Goal: Information Seeking & Learning: Find specific page/section

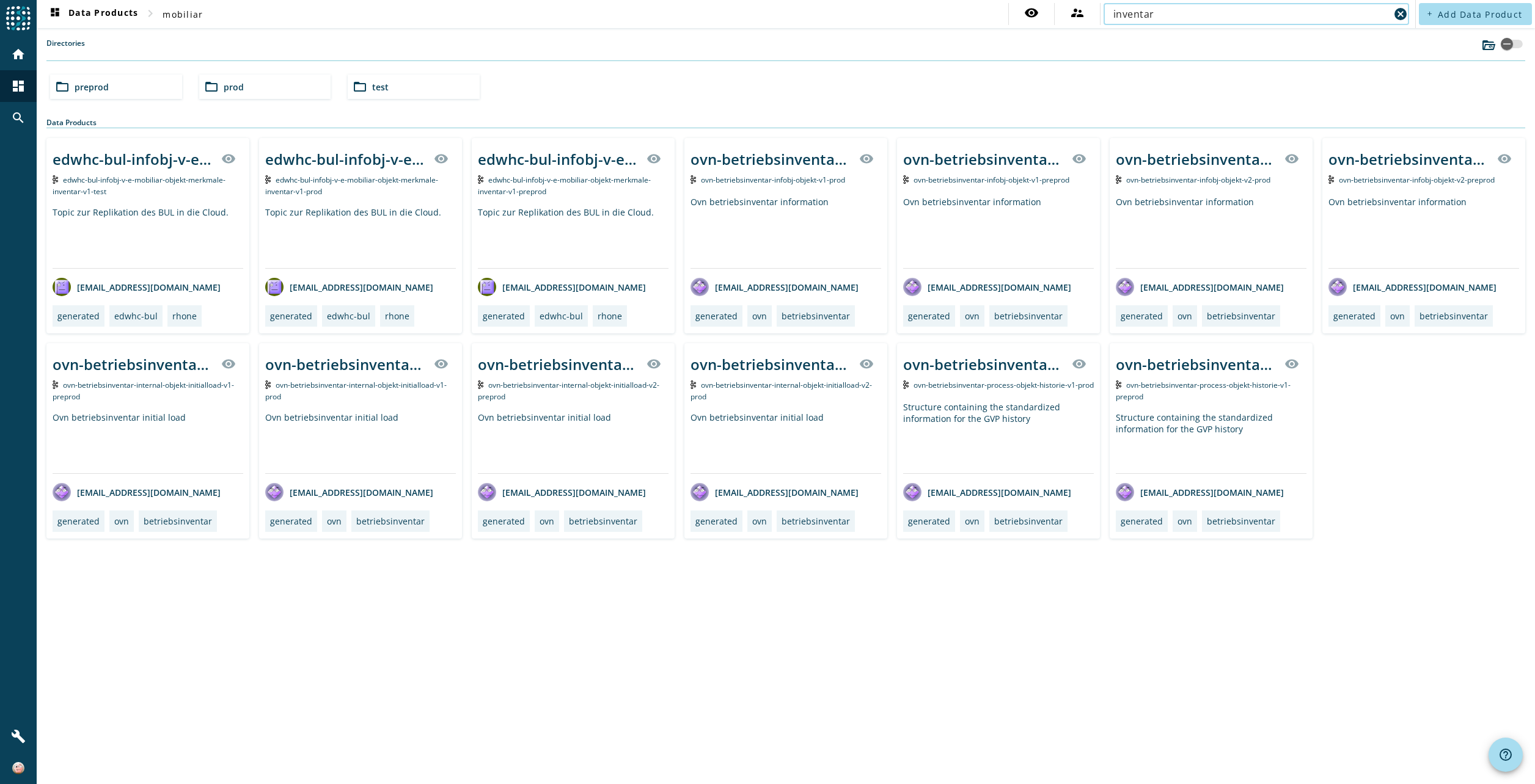
drag, startPoint x: 1159, startPoint y: 12, endPoint x: 1105, endPoint y: 11, distance: 54.0
click at [1105, 11] on div "inventar cancel" at bounding box center [1256, 14] width 306 height 22
type input "protek"
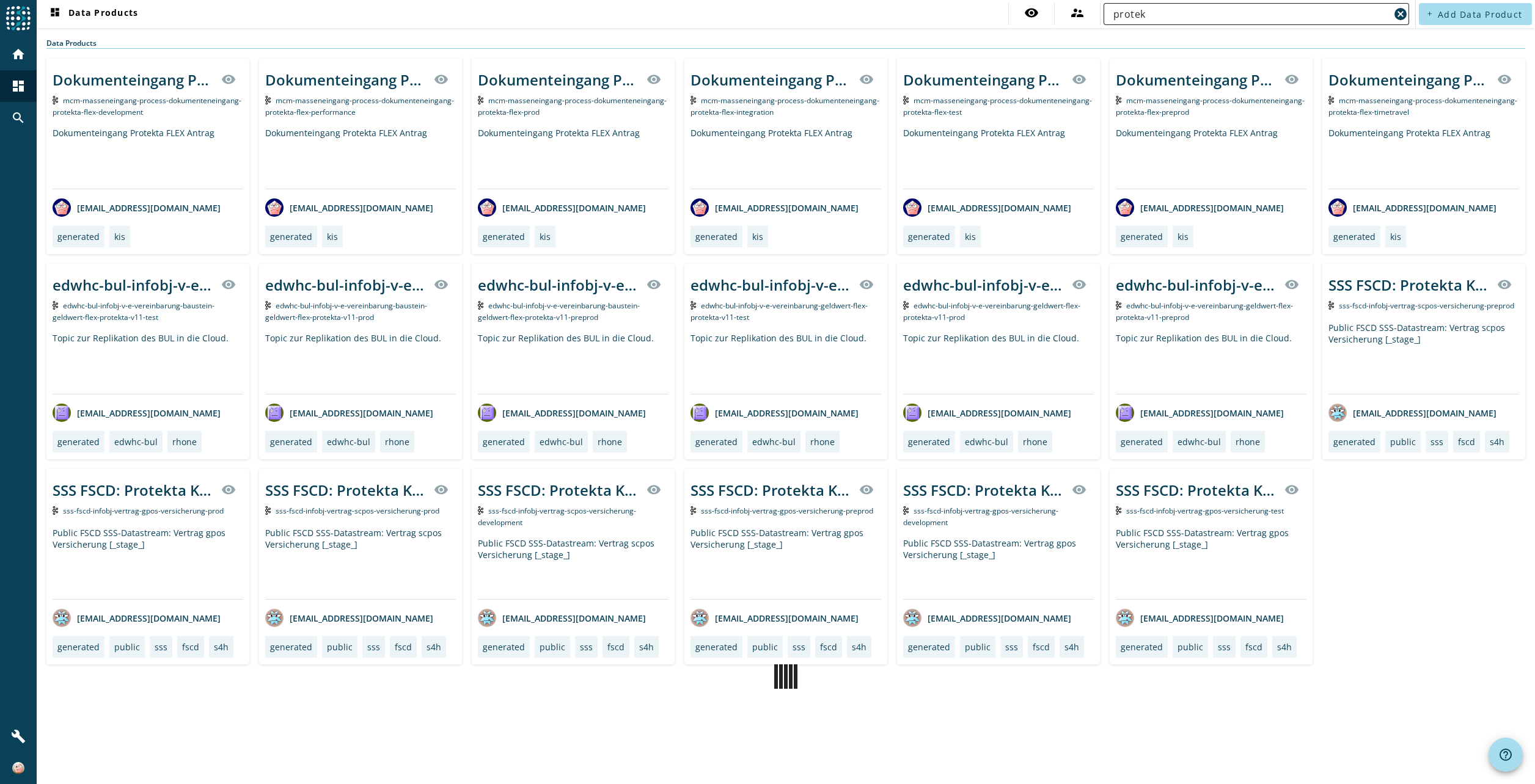
click at [1155, 14] on input "protek" at bounding box center [1251, 14] width 276 height 15
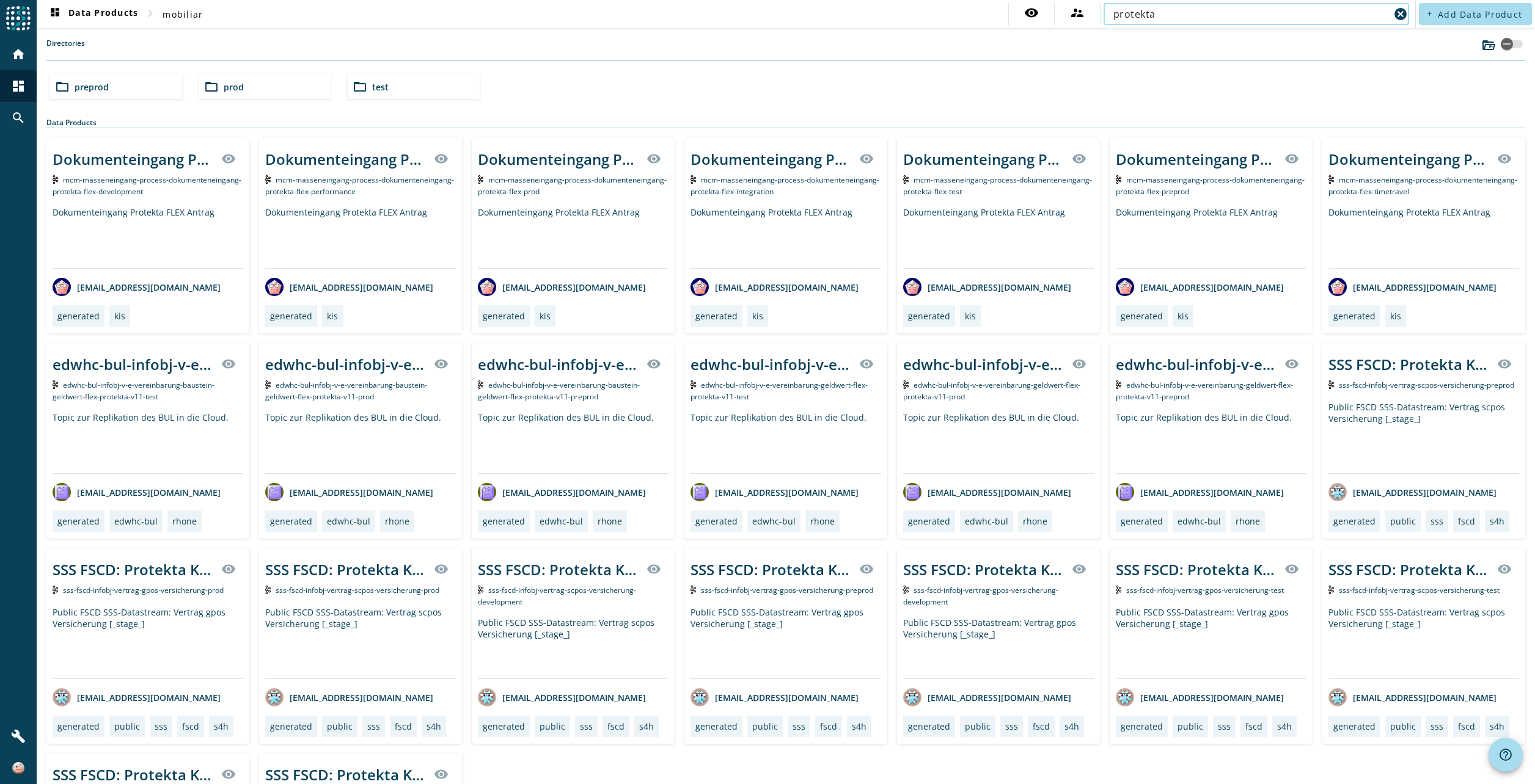
click at [1155, 15] on input "protekta" at bounding box center [1251, 14] width 276 height 15
type input "p"
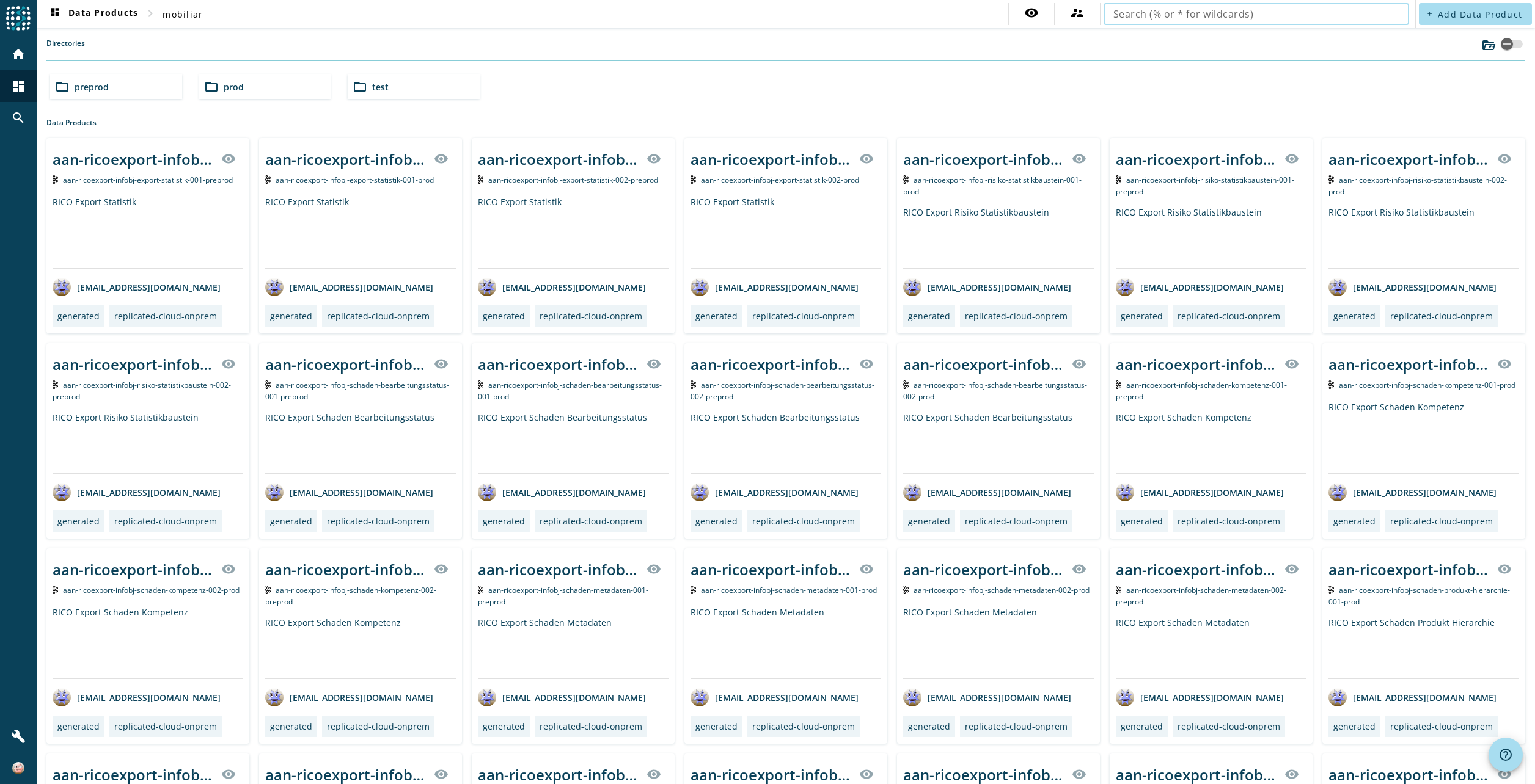
type input "v"
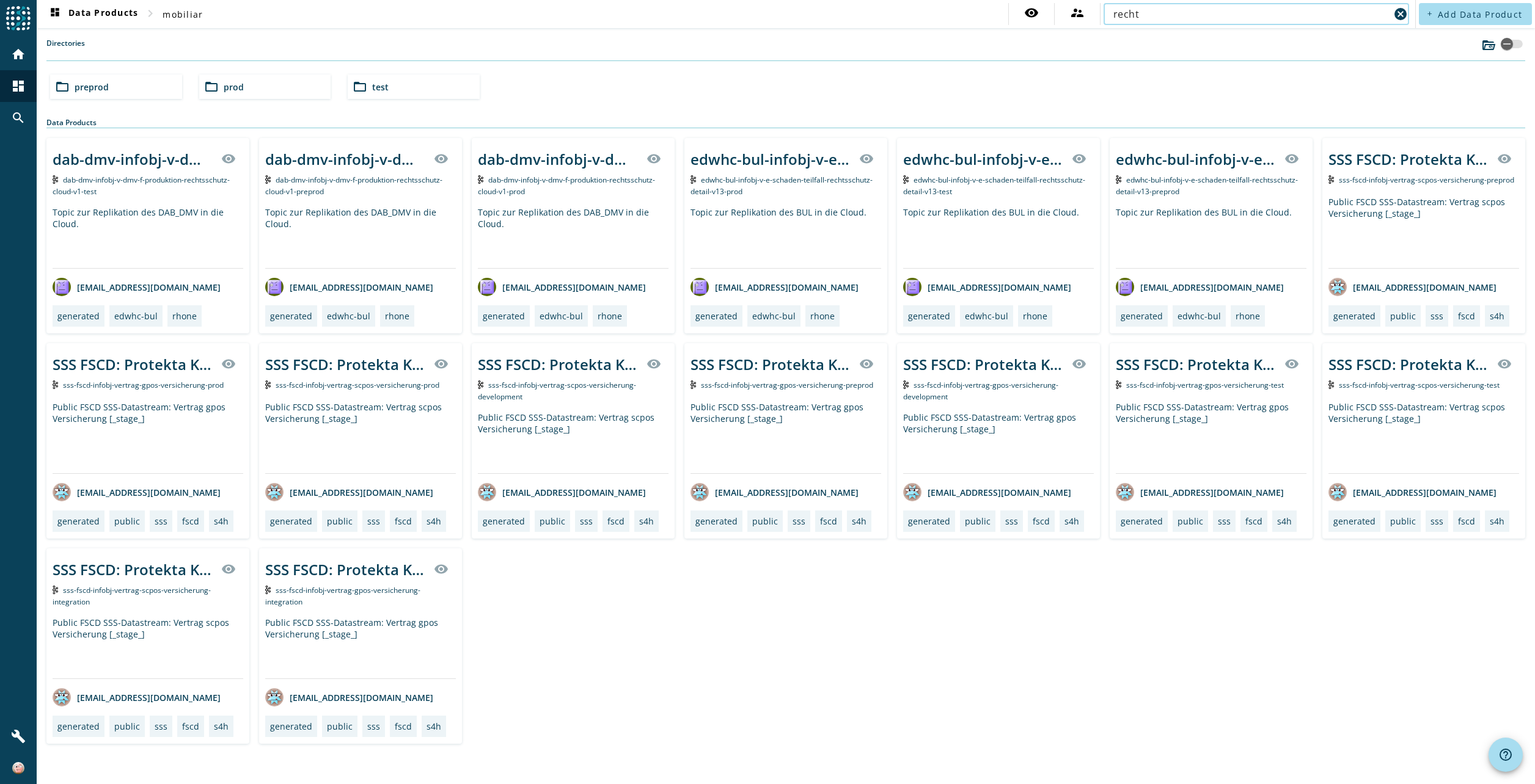
drag, startPoint x: 1147, startPoint y: 12, endPoint x: 1109, endPoint y: 14, distance: 38.1
click at [1109, 14] on div "recht cancel" at bounding box center [1256, 14] width 306 height 22
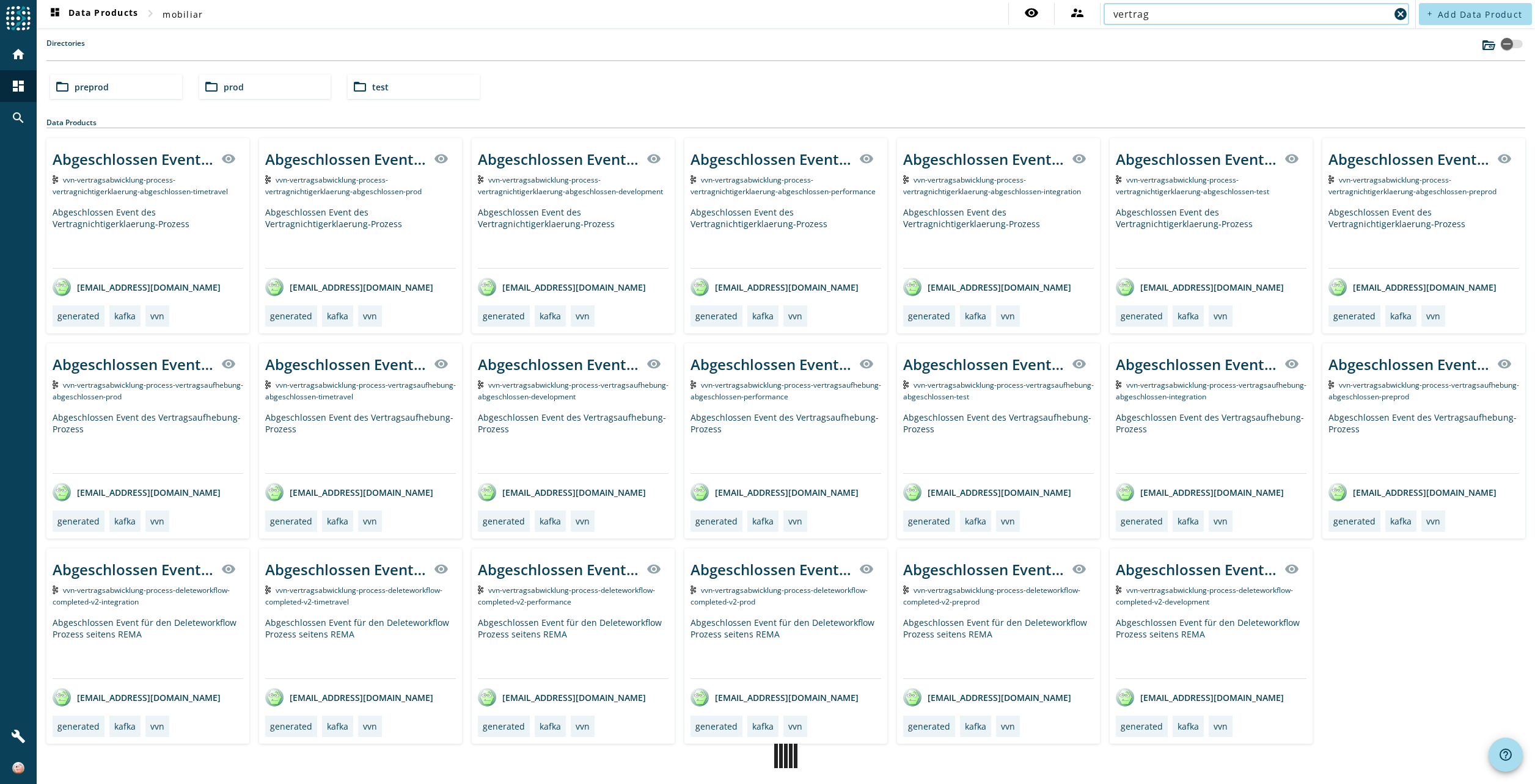
type input "vertrag"
click at [211, 84] on mat-icon "folder_open" at bounding box center [211, 87] width 15 height 15
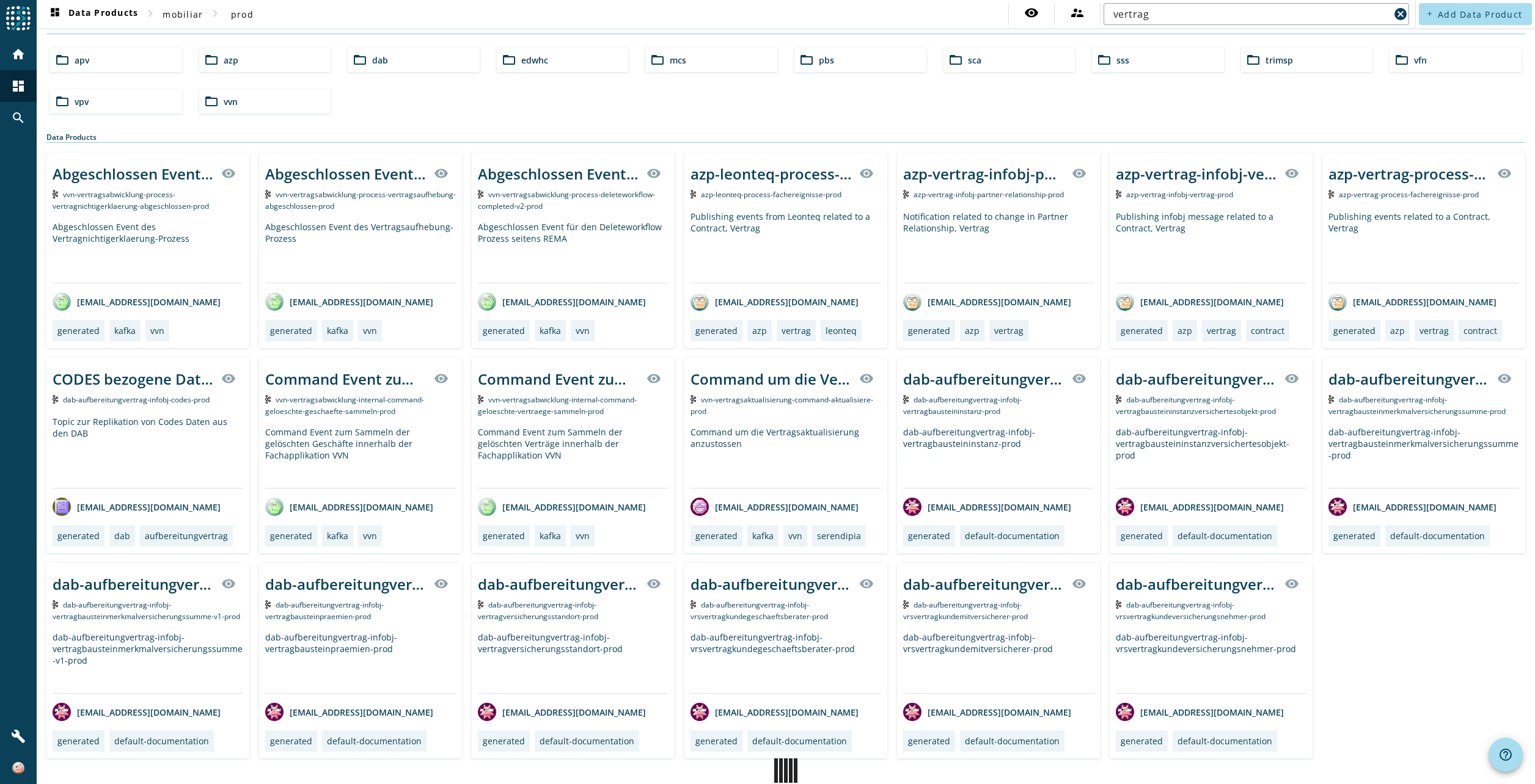
scroll to position [36, 0]
